Goal: Task Accomplishment & Management: Manage account settings

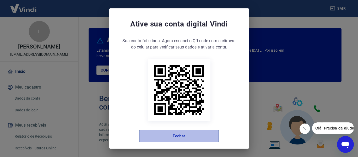
click at [182, 139] on button "Fechar" at bounding box center [179, 136] width 80 height 13
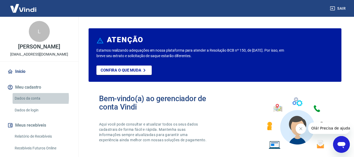
click at [23, 98] on link "Dados da conta" at bounding box center [42, 98] width 59 height 11
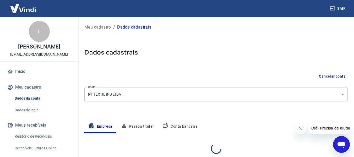
select select "SC"
select select "business"
click at [34, 134] on link "Relatório de Recebíveis" at bounding box center [42, 136] width 59 height 11
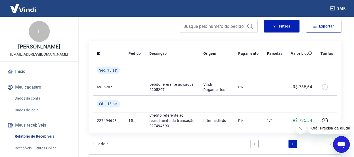
scroll to position [79, 0]
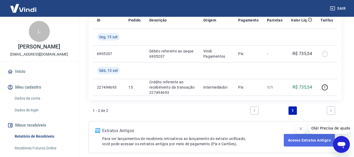
click at [301, 139] on link "Acesse Extratos Antigos" at bounding box center [309, 140] width 51 height 13
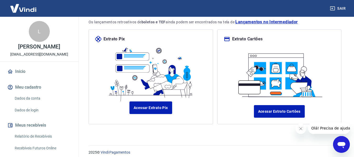
scroll to position [61, 0]
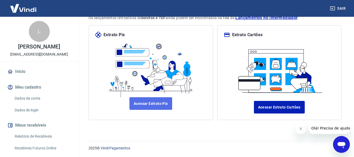
click at [139, 106] on link "Acessar Extrato Pix" at bounding box center [150, 103] width 43 height 13
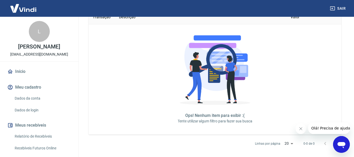
scroll to position [155, 0]
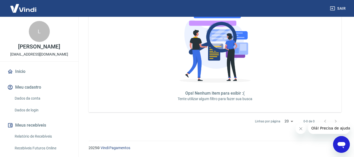
drag, startPoint x: 299, startPoint y: 130, endPoint x: 302, endPoint y: 129, distance: 3.2
click at [300, 130] on icon "Fechar mensagem da empresa" at bounding box center [301, 129] width 4 height 4
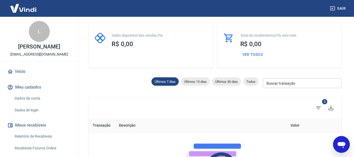
scroll to position [24, 0]
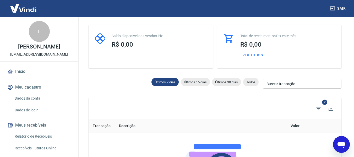
click at [26, 70] on link "Início" at bounding box center [39, 72] width 66 height 12
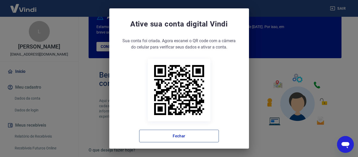
click at [199, 134] on button "Fechar" at bounding box center [179, 136] width 80 height 13
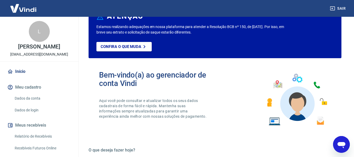
click at [343, 3] on div "Sair" at bounding box center [177, 8] width 354 height 17
click at [344, 10] on button "Sair" at bounding box center [338, 9] width 19 height 10
